Goal: Download file/media

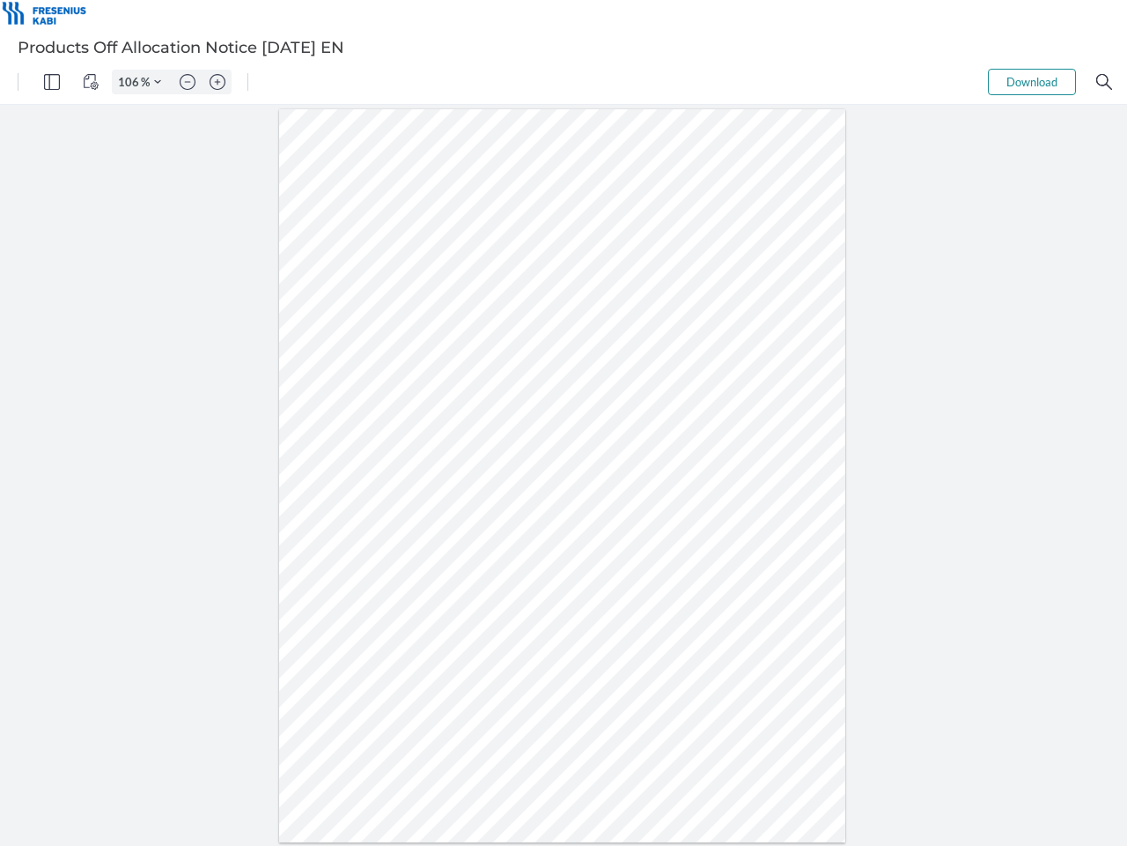
click at [52, 82] on img "Panel" at bounding box center [52, 82] width 16 height 16
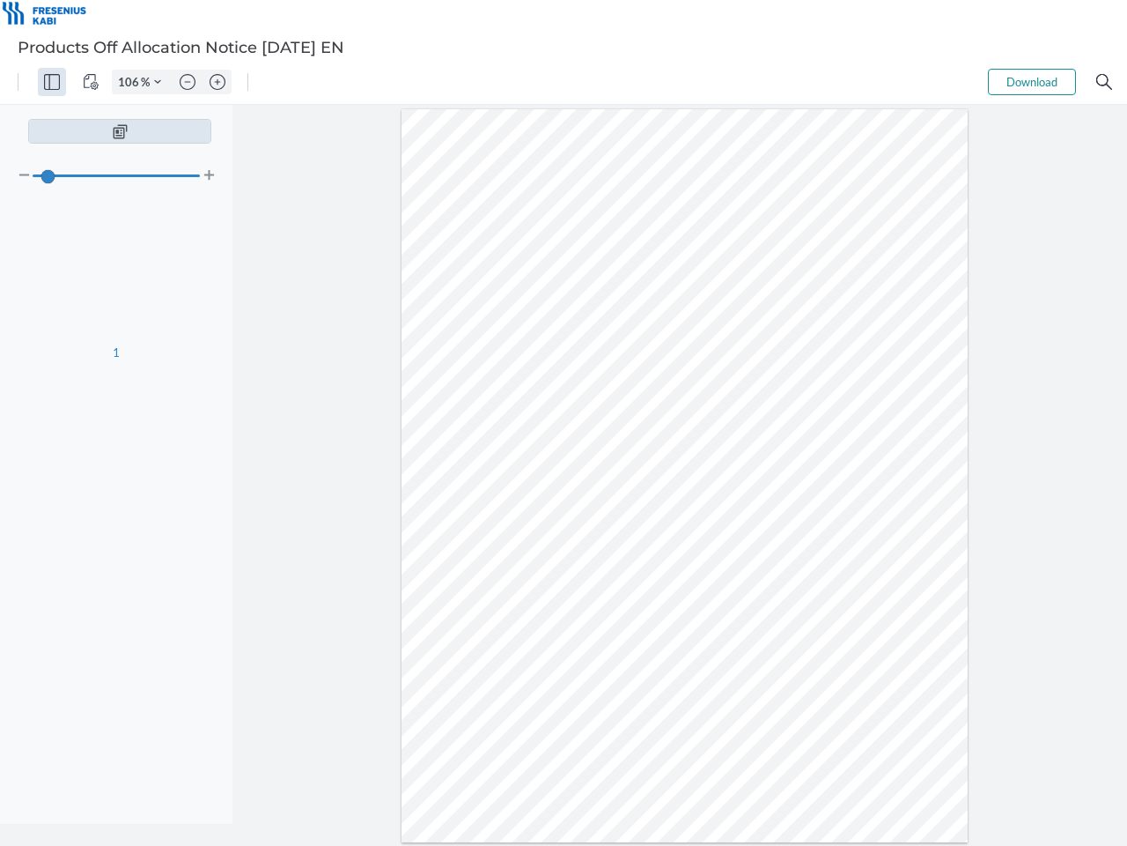
click at [91, 82] on img "View Controls" at bounding box center [91, 82] width 16 height 16
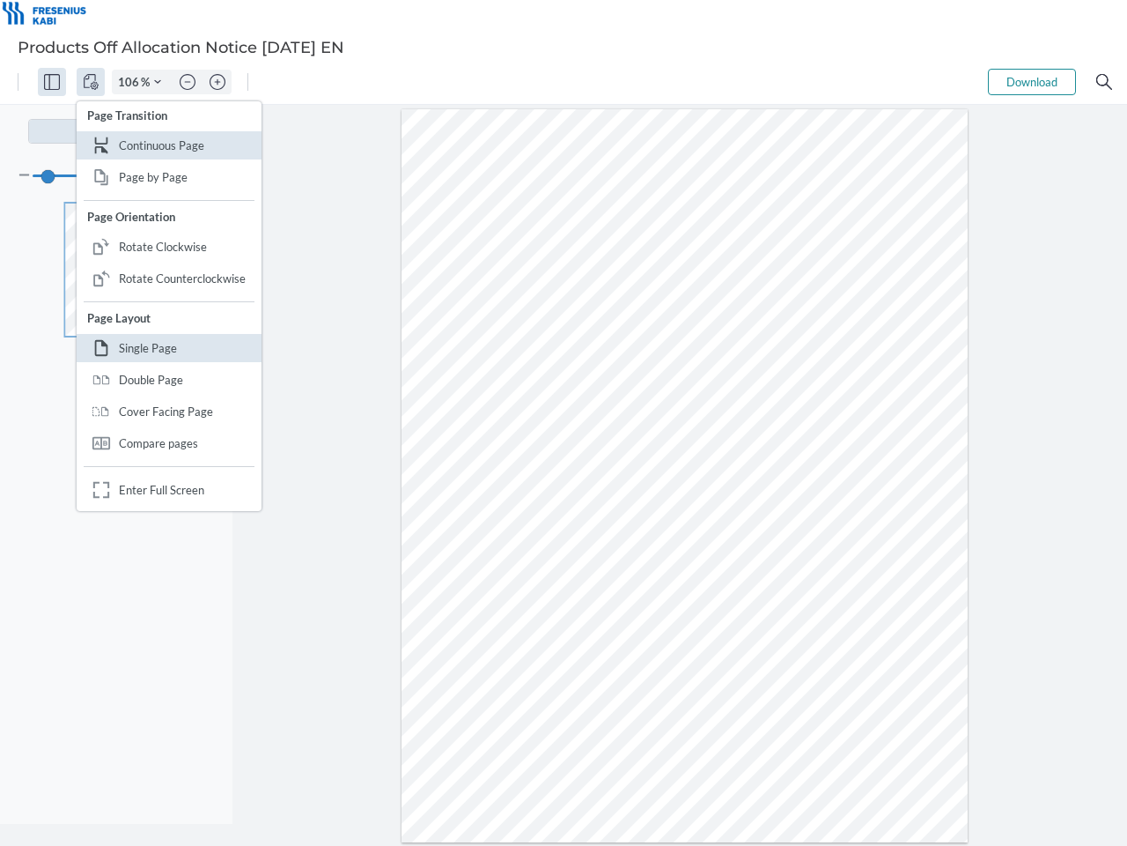
click at [131, 82] on input "106" at bounding box center [127, 82] width 28 height 16
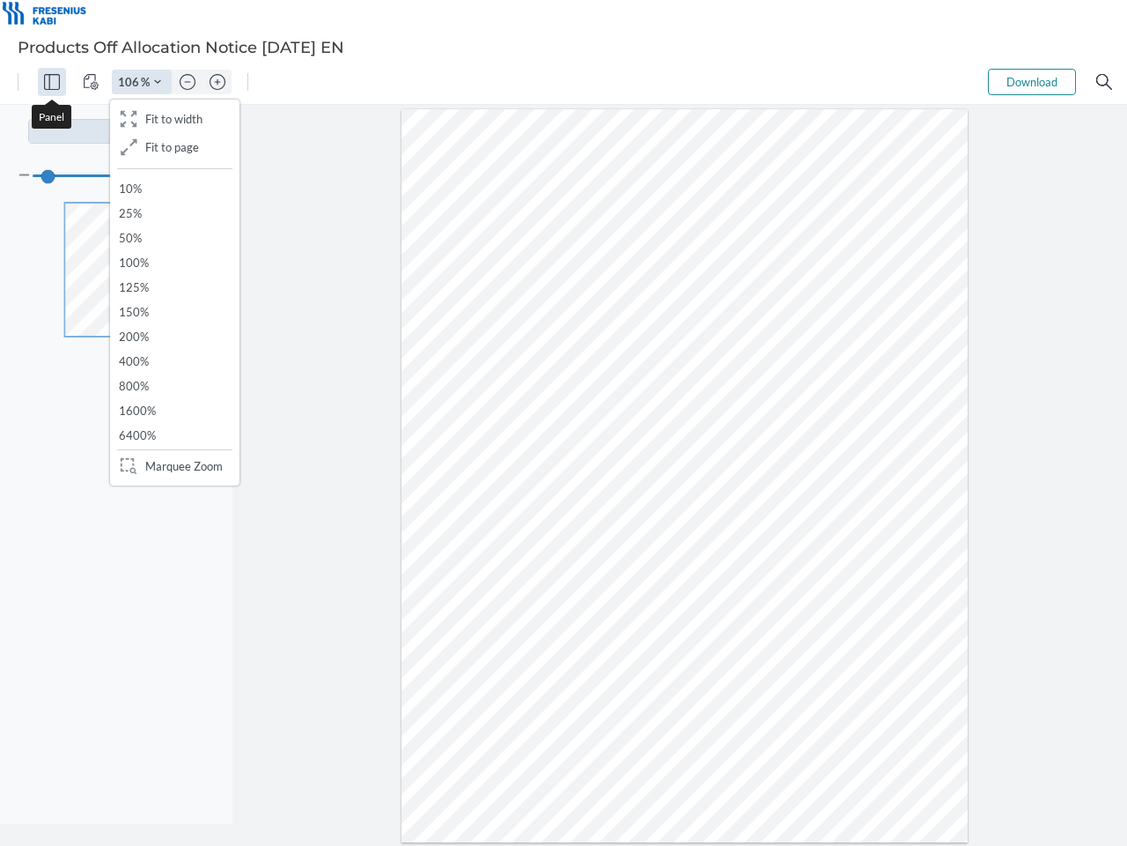
click at [158, 82] on img "Zoom Controls" at bounding box center [157, 81] width 7 height 7
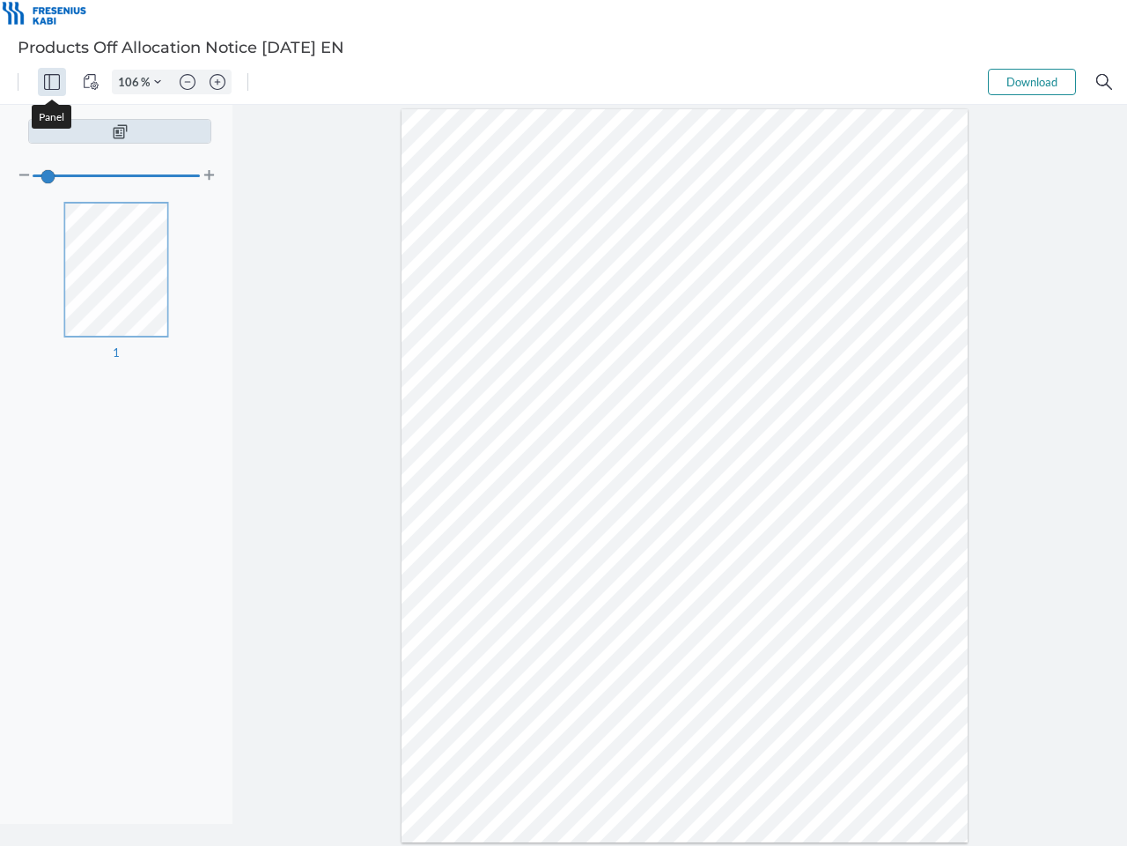
click at [188, 82] on img "Zoom out" at bounding box center [188, 82] width 16 height 16
click at [218, 82] on img "Zoom in" at bounding box center [218, 82] width 16 height 16
type input "106"
click at [1032, 82] on button "Download" at bounding box center [1032, 82] width 88 height 26
click at [1105, 82] on img "Search" at bounding box center [1105, 82] width 16 height 16
